Goal: Navigation & Orientation: Find specific page/section

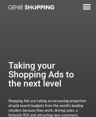
click at [31, 7] on img at bounding box center [31, 7] width 46 height 4
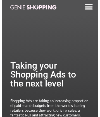
scroll to position [1253, 0]
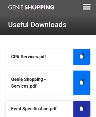
click at [82, 108] on icon at bounding box center [81, 108] width 3 height 4
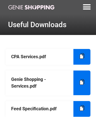
click at [31, 5] on img at bounding box center [31, 7] width 46 height 4
